Goal: Check status: Check status

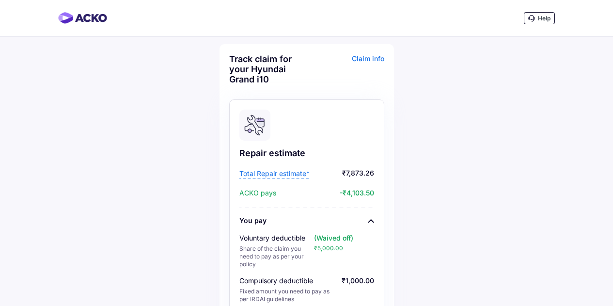
scroll to position [539, 0]
click at [536, 13] on div "Help" at bounding box center [539, 18] width 31 height 12
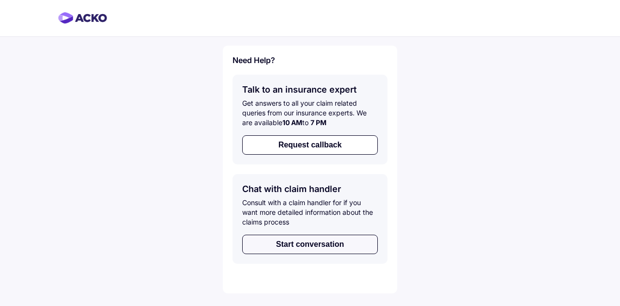
click at [313, 250] on button "Start conversation" at bounding box center [310, 243] width 136 height 19
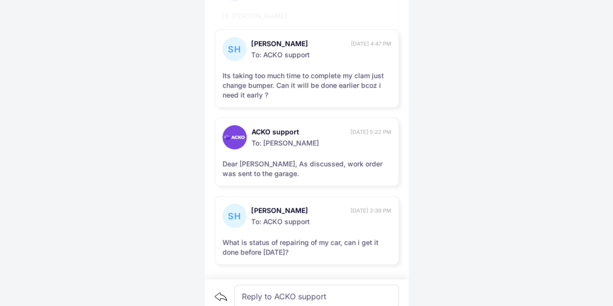
scroll to position [100, 0]
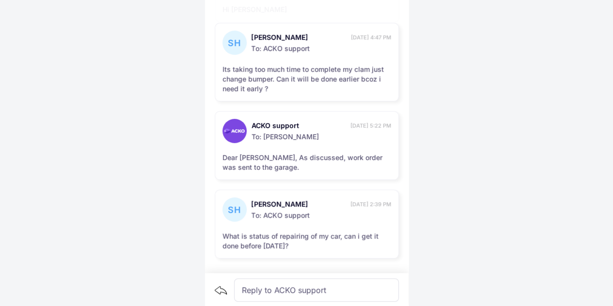
click at [322, 233] on div "What is status of repairing of my car, can i get it done before 19th September?" at bounding box center [306, 240] width 169 height 19
